Goal: Task Accomplishment & Management: Manage account settings

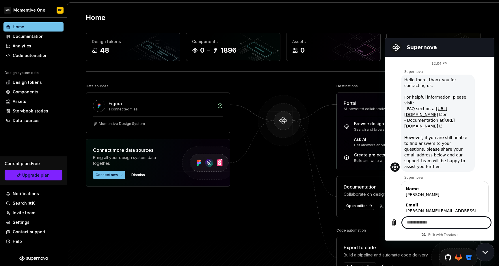
scroll to position [416, 0]
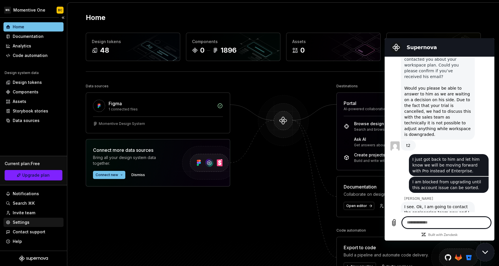
click at [26, 222] on div "Settings" at bounding box center [21, 222] width 17 height 6
click at [415, 220] on textarea at bounding box center [446, 223] width 89 height 12
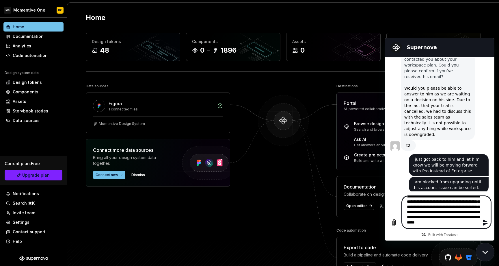
scroll to position [12, 0]
type textarea "**********"
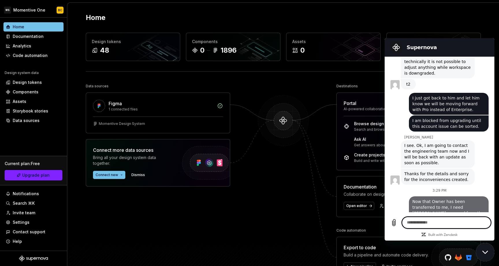
scroll to position [478, 0]
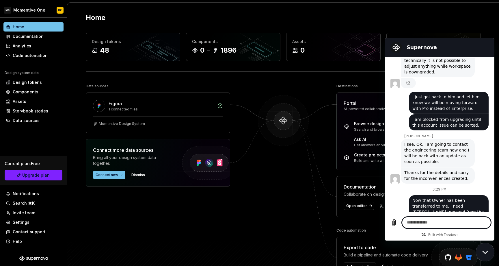
click at [434, 222] on textarea at bounding box center [446, 223] width 89 height 12
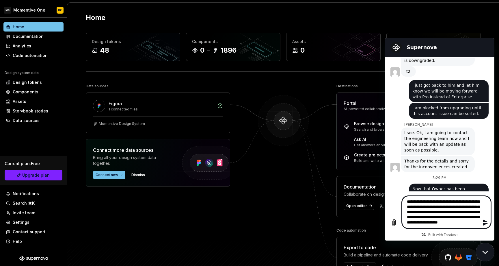
scroll to position [7, 0]
type textarea "**********"
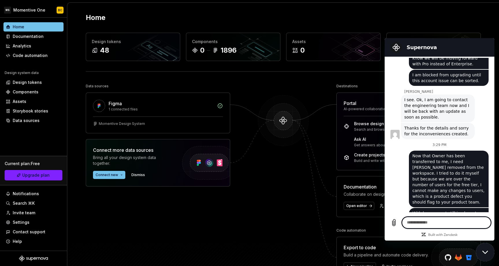
scroll to position [524, 0]
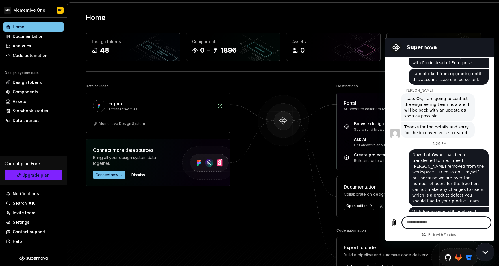
type textarea "*"
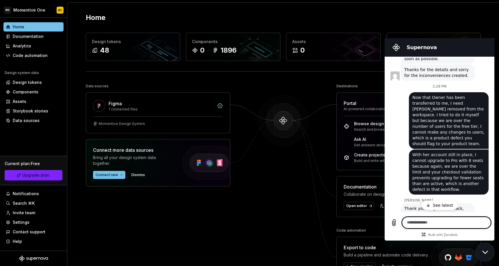
scroll to position [588, 0]
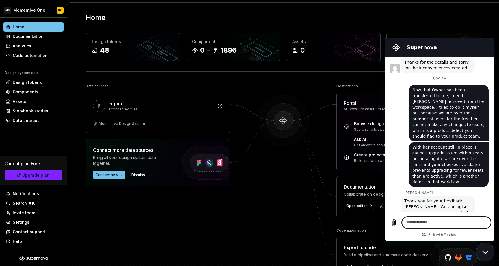
click at [428, 224] on textarea at bounding box center [446, 223] width 89 height 12
type textarea "*********"
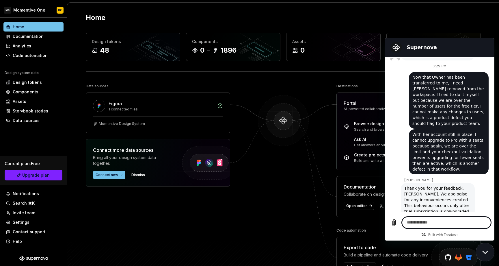
scroll to position [602, 0]
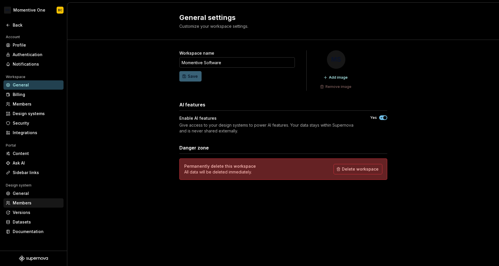
click at [24, 202] on div "Members" at bounding box center [37, 203] width 49 height 6
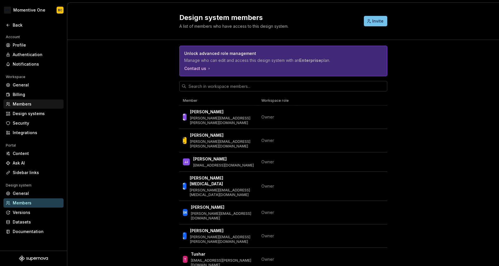
click at [22, 103] on div "Members" at bounding box center [37, 104] width 49 height 6
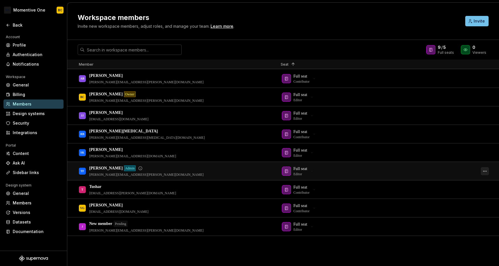
click at [485, 171] on button "button" at bounding box center [485, 171] width 8 height 8
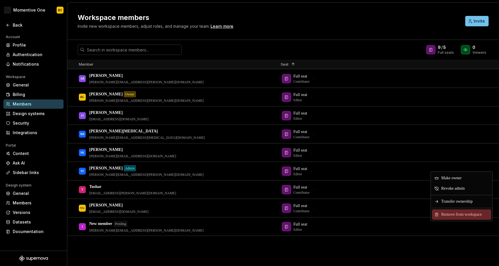
click at [453, 215] on span "Remove from workspace" at bounding box center [463, 214] width 48 height 10
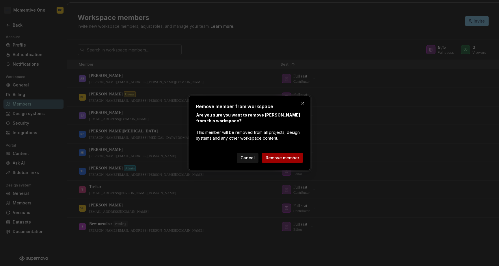
click at [288, 156] on span "Remove member" at bounding box center [283, 158] width 34 height 6
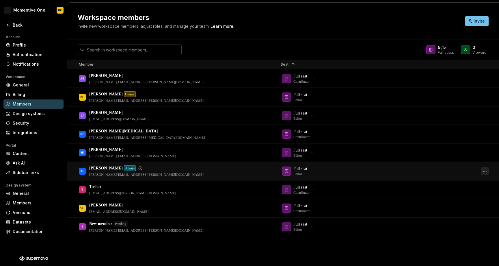
click at [484, 170] on button "button" at bounding box center [485, 171] width 8 height 8
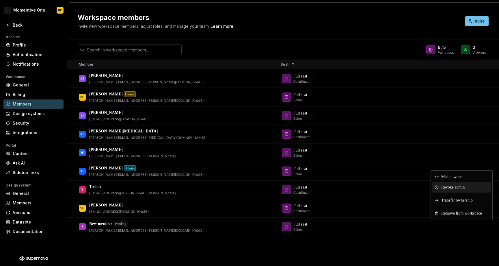
click at [450, 189] on span "Revoke admin" at bounding box center [454, 187] width 30 height 10
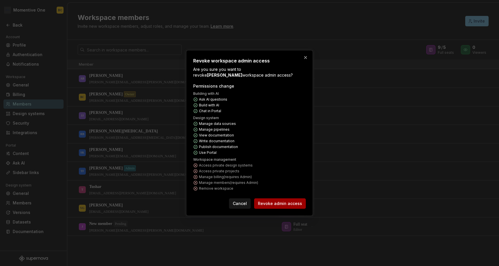
click at [283, 204] on span "Revoke admin access" at bounding box center [280, 203] width 44 height 6
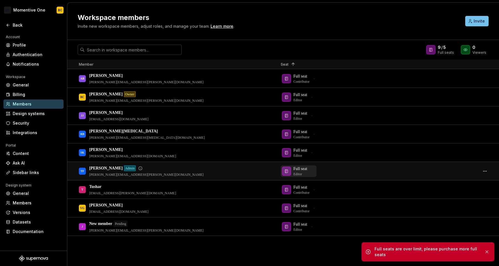
click at [285, 171] on icon "button" at bounding box center [286, 171] width 5 height 5
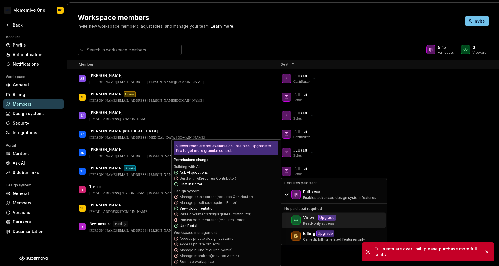
click at [297, 220] on icon at bounding box center [296, 220] width 5 height 5
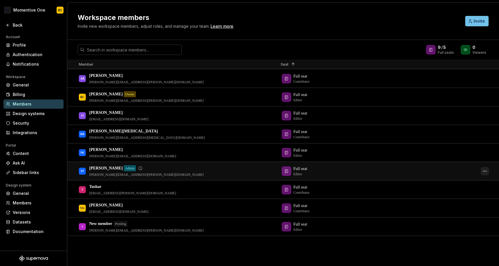
click at [486, 172] on button "button" at bounding box center [485, 171] width 8 height 8
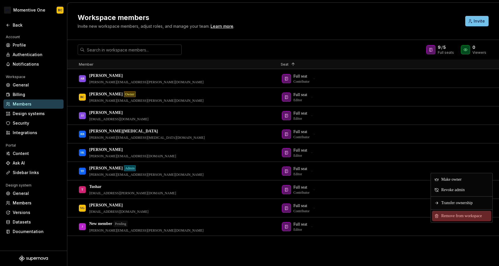
click at [458, 215] on span "Remove from workspace" at bounding box center [463, 216] width 48 height 10
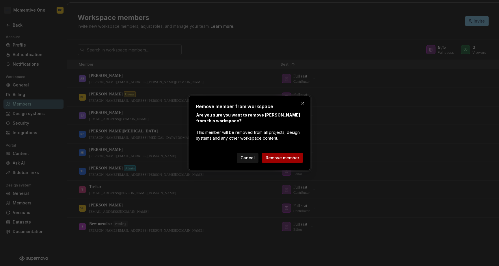
click at [276, 155] on span "Remove member" at bounding box center [283, 158] width 34 height 6
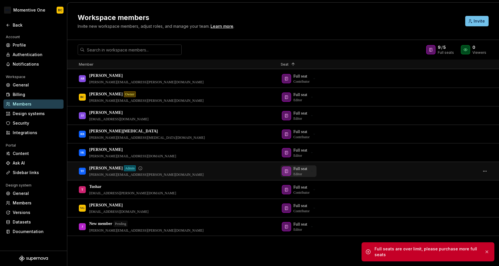
click at [287, 169] on icon "button" at bounding box center [286, 171] width 5 height 5
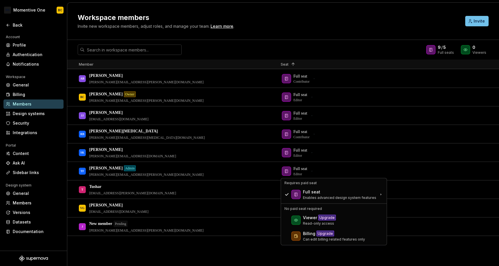
click at [252, 28] on div "Workspace members Invite new workspace members, adjust roles, and manage your t…" at bounding box center [268, 21] width 381 height 16
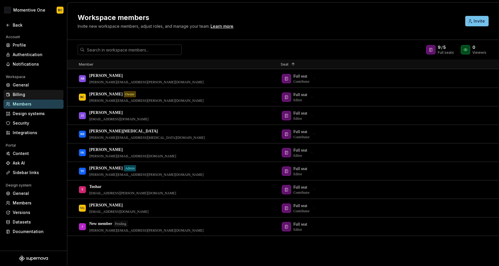
click at [26, 91] on div "Billing" at bounding box center [33, 94] width 60 height 9
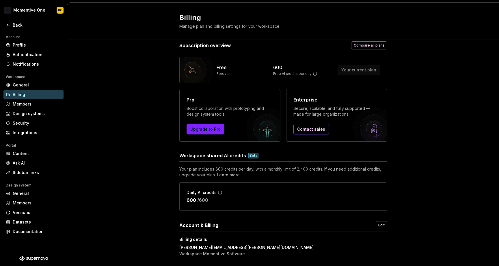
scroll to position [5, 0]
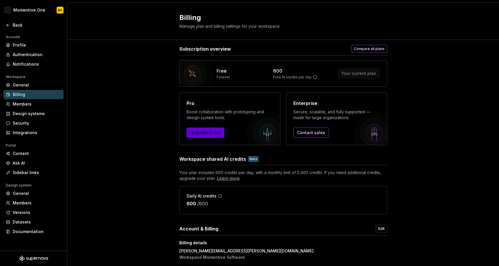
click at [201, 135] on button "Upgrade to Pro" at bounding box center [206, 132] width 38 height 10
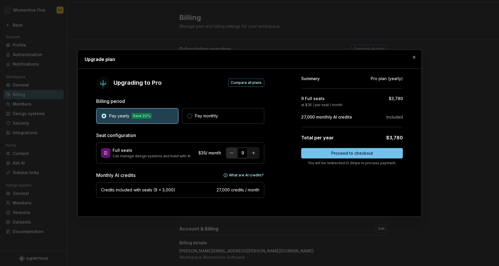
click at [230, 153] on button "button" at bounding box center [231, 153] width 10 height 10
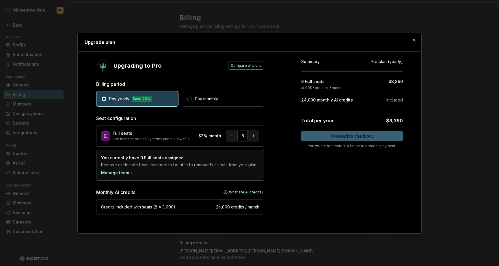
click at [229, 119] on p "Seat configuration" at bounding box center [180, 118] width 168 height 7
click at [111, 170] on div "Manage team" at bounding box center [117, 173] width 33 height 6
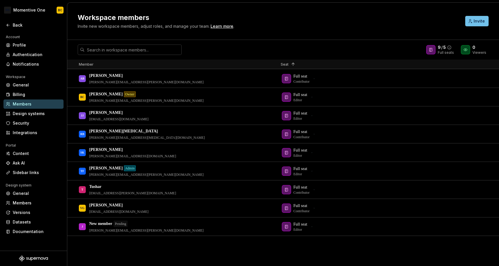
click at [433, 49] on icon at bounding box center [431, 49] width 5 height 5
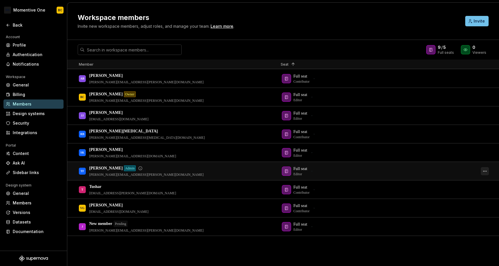
click at [485, 172] on button "button" at bounding box center [485, 171] width 8 height 8
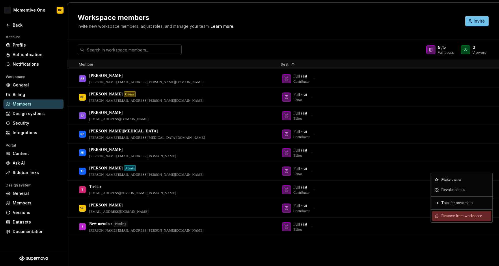
click at [454, 218] on span "Remove from workspace" at bounding box center [463, 216] width 48 height 10
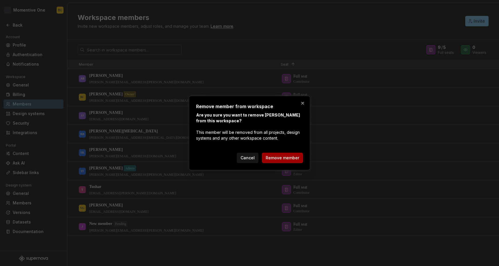
click at [285, 158] on span "Remove member" at bounding box center [283, 158] width 34 height 6
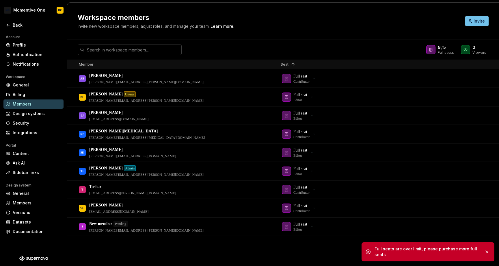
click at [31, 258] on icon "Supernova Logo" at bounding box center [32, 259] width 3 height 4
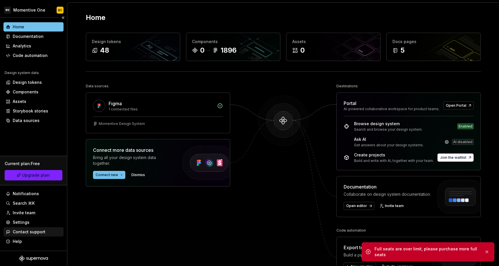
click at [25, 232] on div "Contact support" at bounding box center [29, 232] width 33 height 6
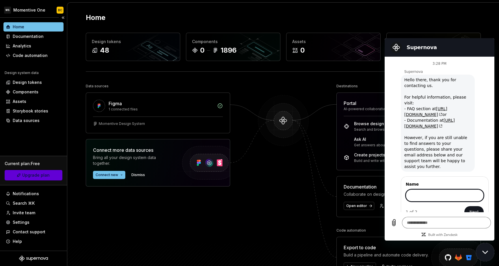
click at [36, 175] on span "Upgrade plan" at bounding box center [35, 175] width 27 height 6
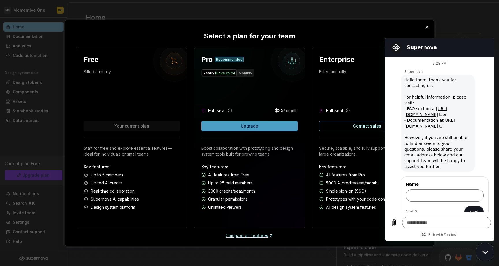
click at [256, 126] on span "Upgrade" at bounding box center [249, 126] width 17 height 6
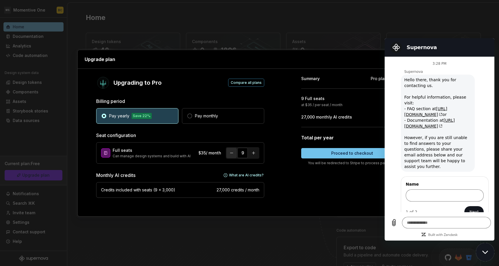
click at [230, 151] on button "button" at bounding box center [231, 153] width 10 height 10
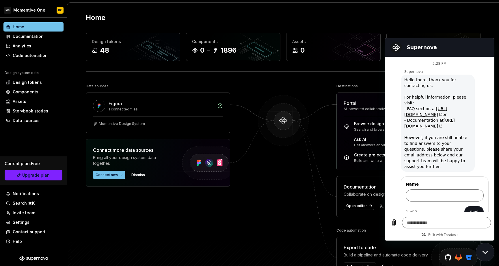
click at [486, 253] on icon "Close messaging window" at bounding box center [485, 252] width 6 height 4
type textarea "*"
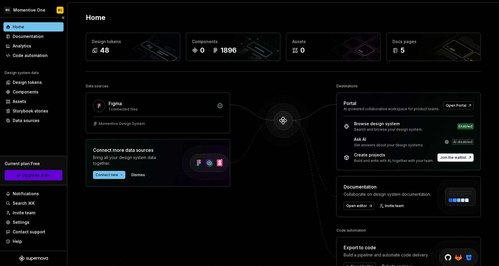
click at [28, 177] on span "Upgrade plan" at bounding box center [35, 175] width 27 height 6
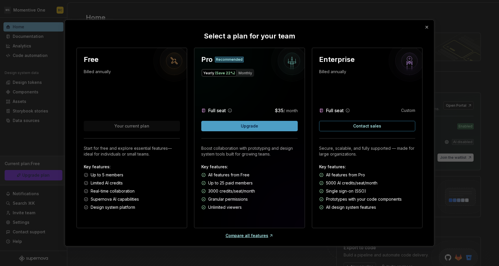
click at [251, 127] on span "Upgrade" at bounding box center [249, 126] width 17 height 6
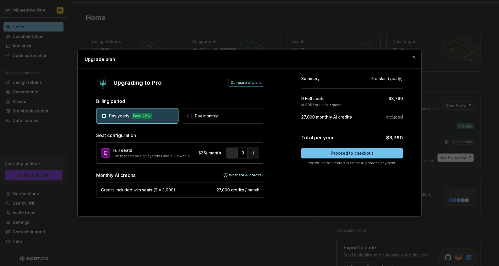
click at [233, 153] on button "button" at bounding box center [231, 153] width 10 height 10
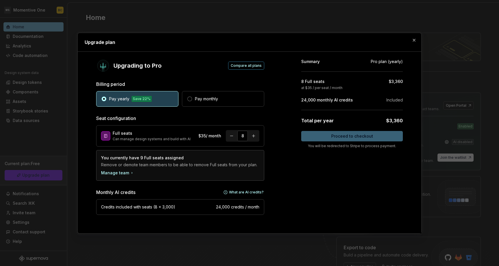
type textarea "*"
